Goal: Transaction & Acquisition: Purchase product/service

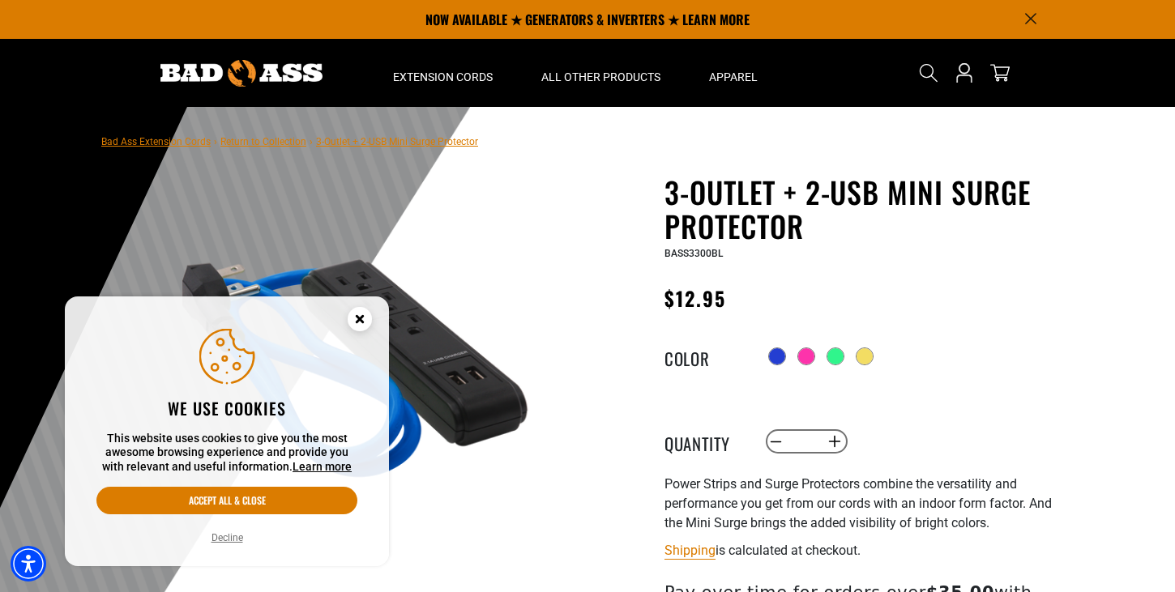
click at [829, 350] on div at bounding box center [913, 357] width 298 height 26
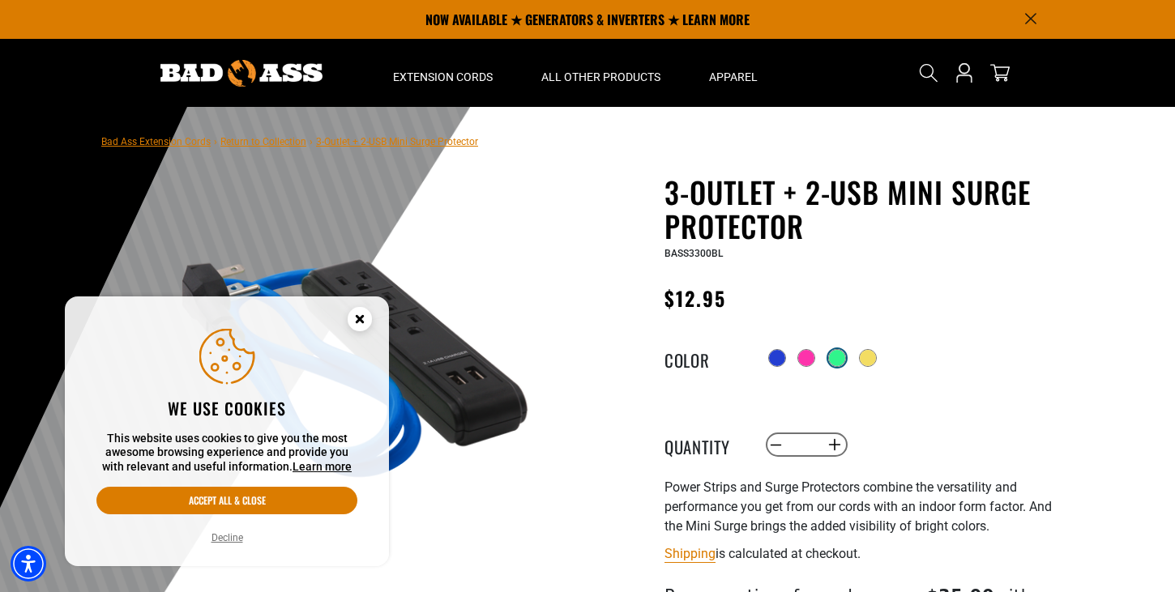
click at [835, 359] on div at bounding box center [837, 358] width 16 height 16
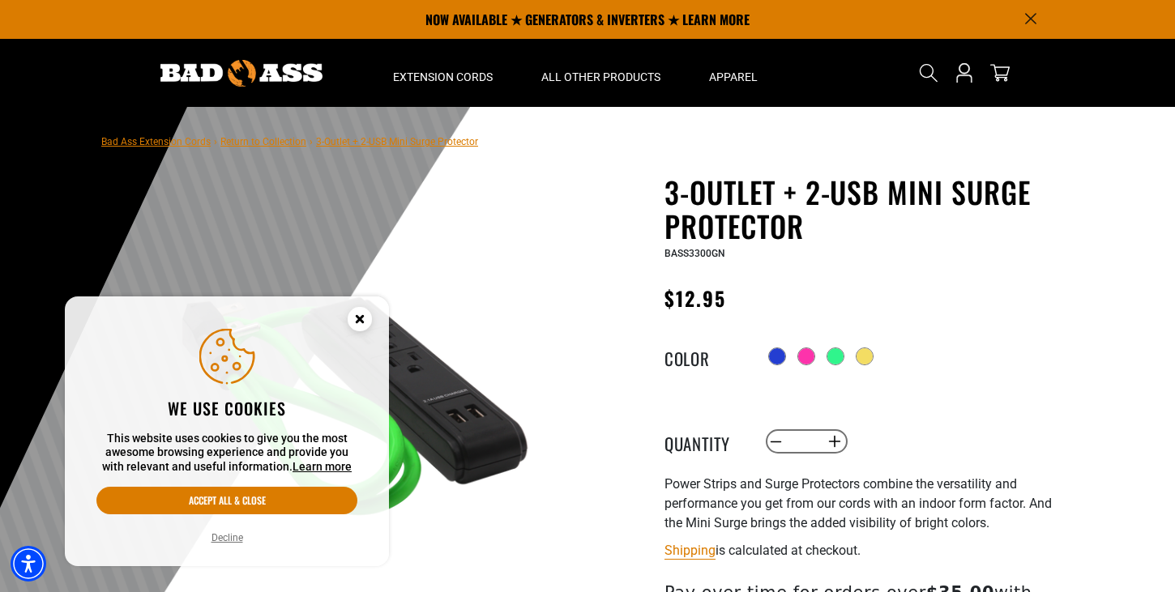
click at [353, 308] on circle "Close this option" at bounding box center [360, 319] width 24 height 24
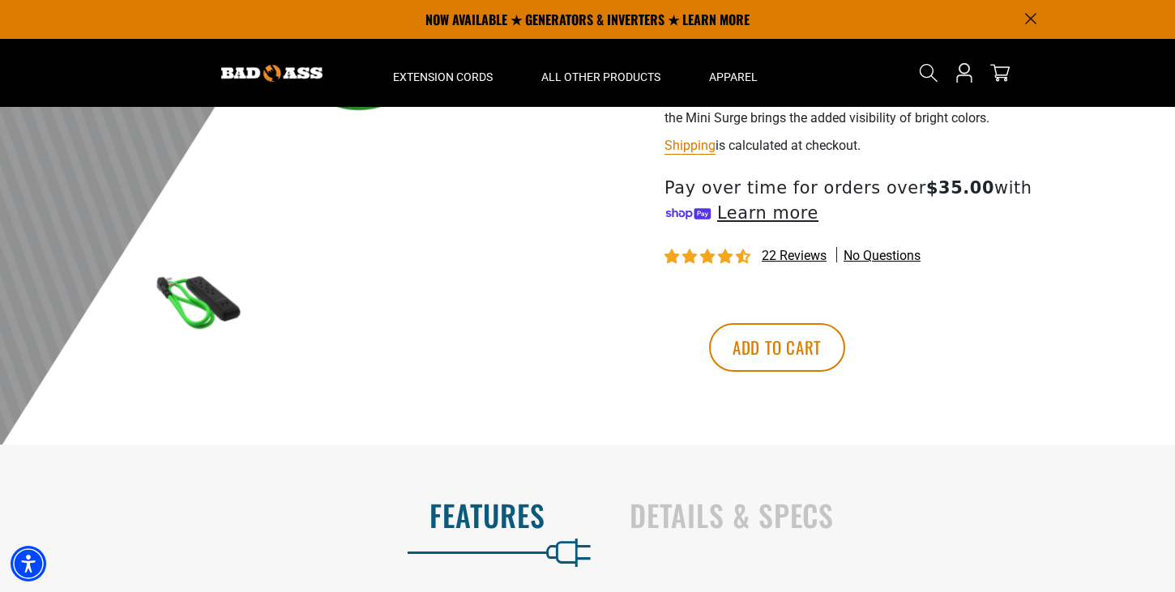
scroll to position [792, 0]
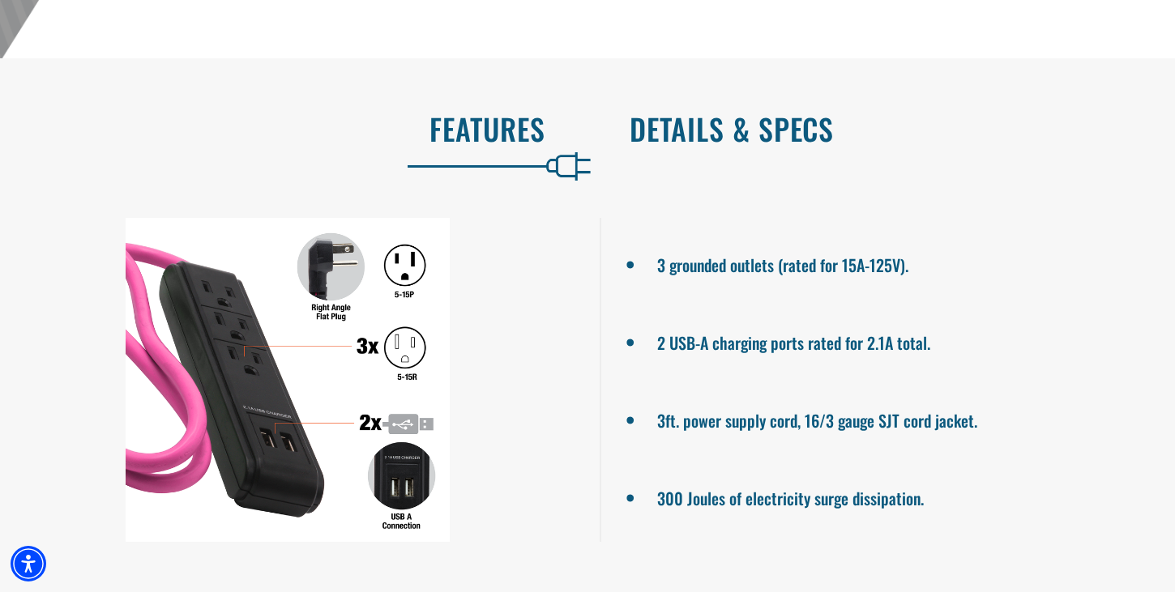
click at [735, 134] on h2 "Details & Specs" at bounding box center [885, 129] width 511 height 34
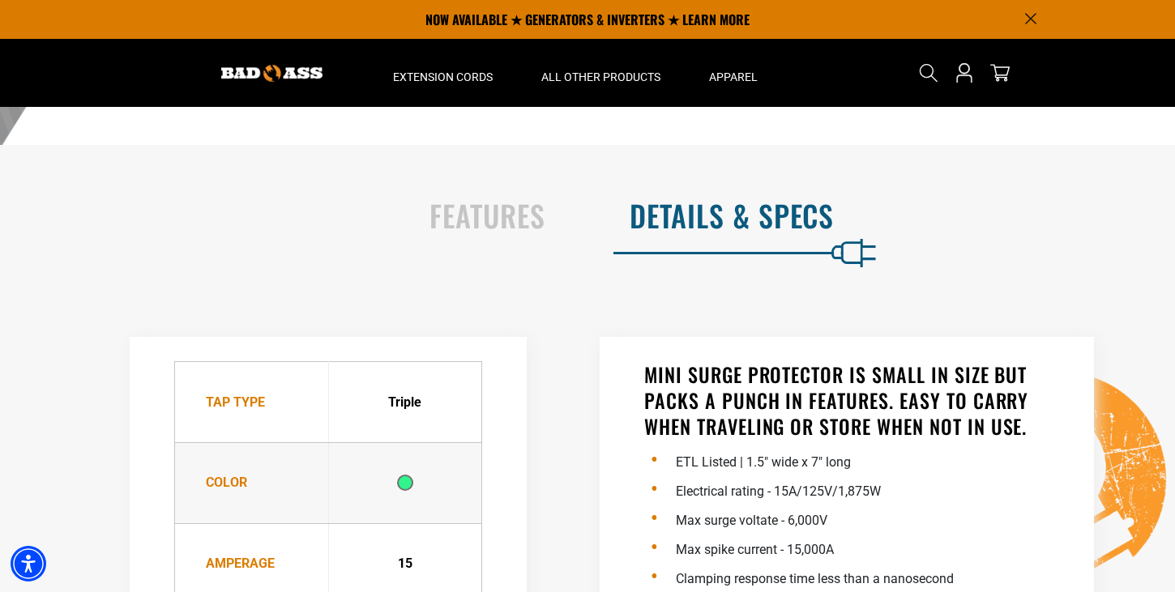
scroll to position [590, 0]
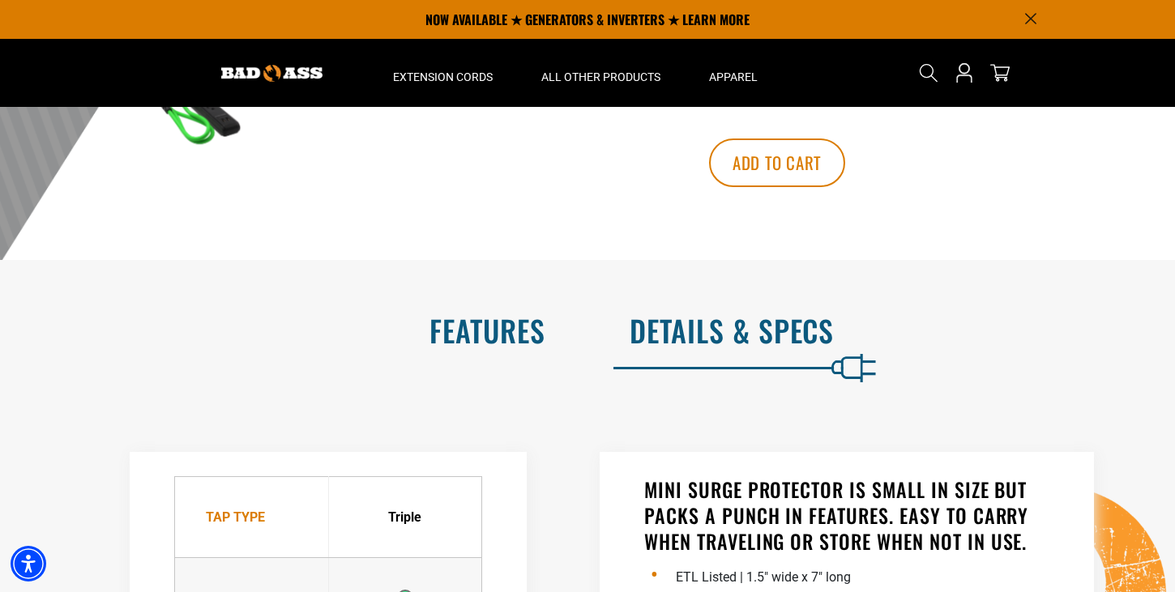
click at [502, 333] on h2 "Features" at bounding box center [289, 331] width 511 height 34
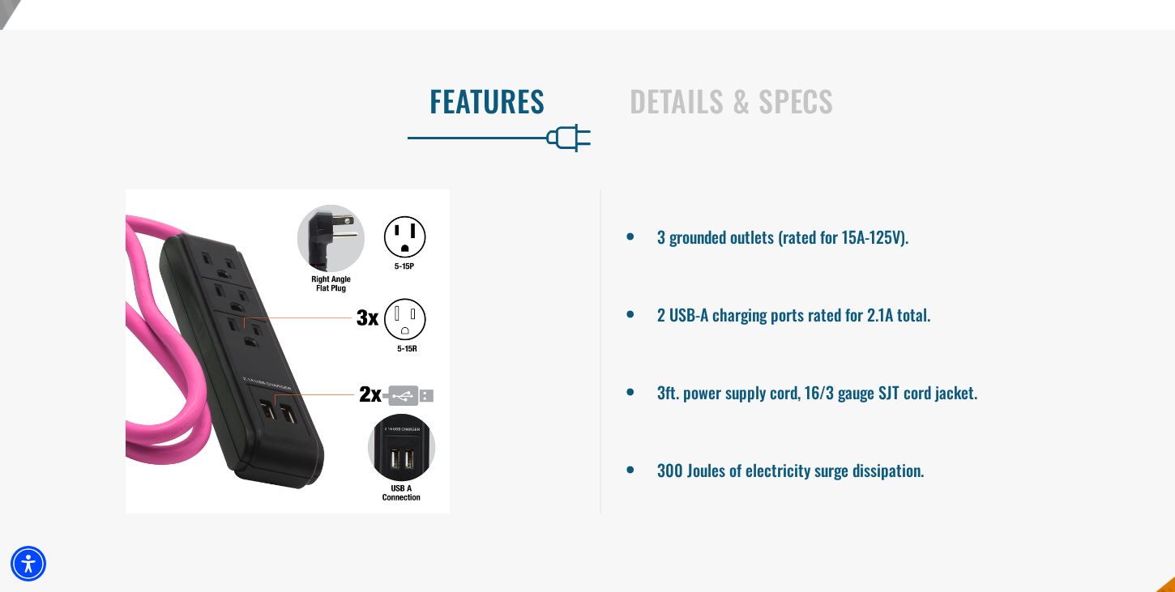
scroll to position [892, 0]
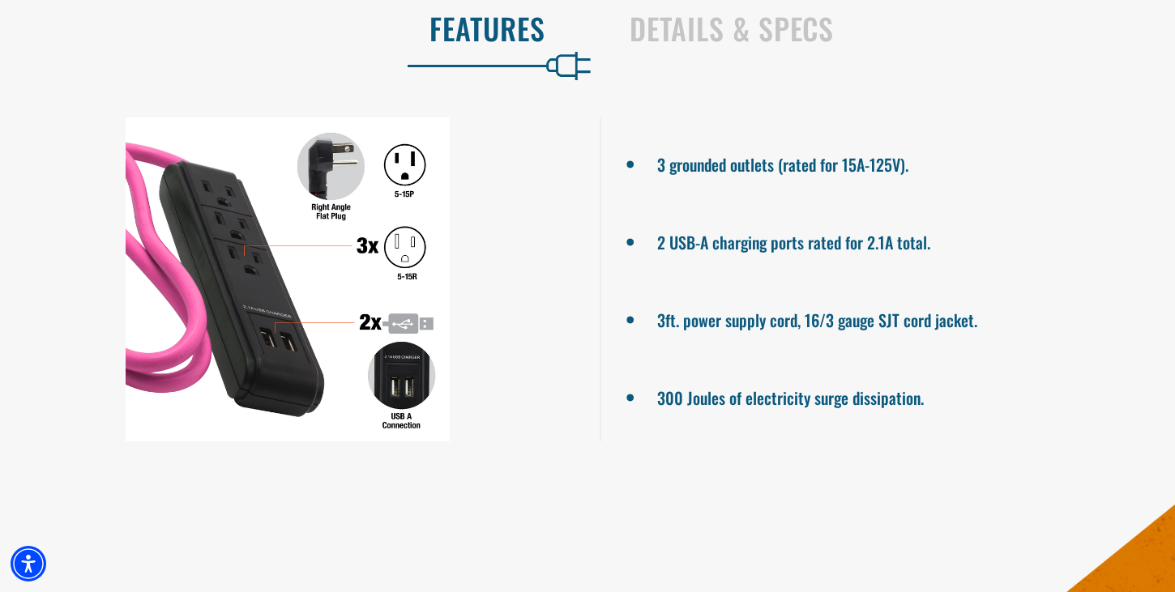
click at [336, 294] on div at bounding box center [287, 279] width 575 height 324
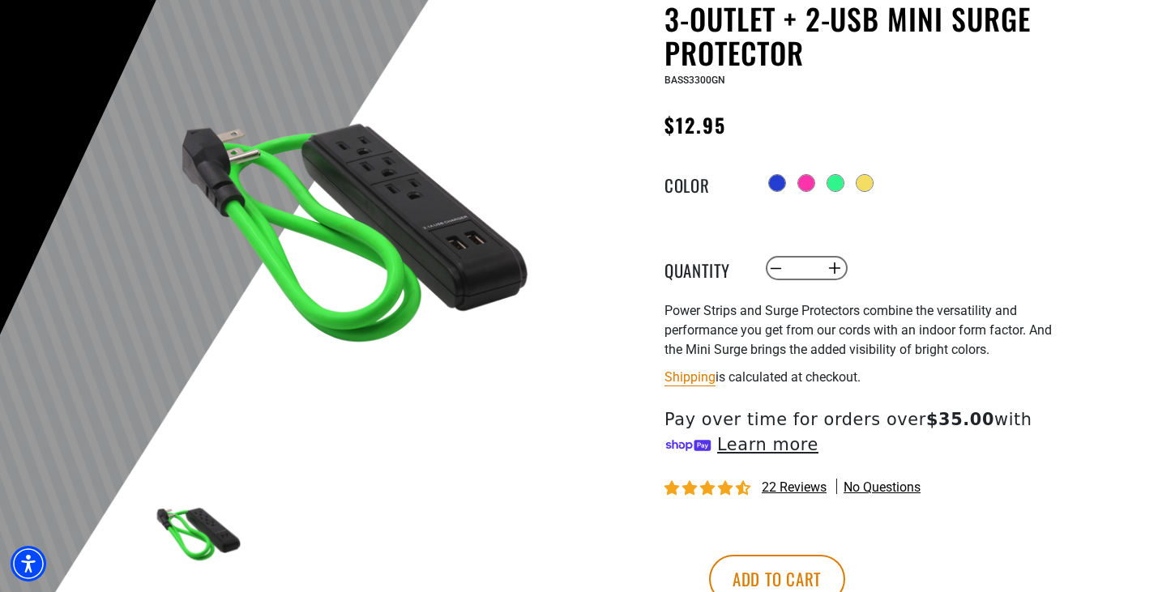
scroll to position [0, 0]
